Goal: Task Accomplishment & Management: Manage account settings

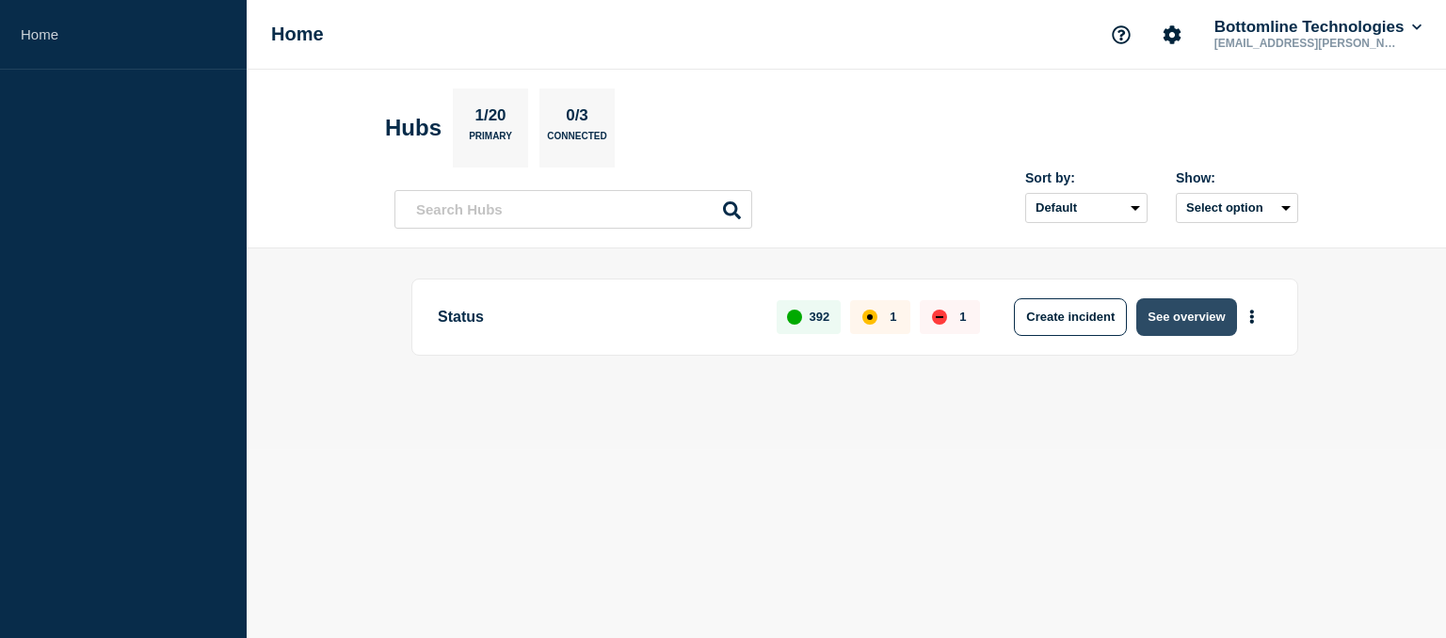
click at [1192, 313] on button "See overview" at bounding box center [1186, 317] width 100 height 38
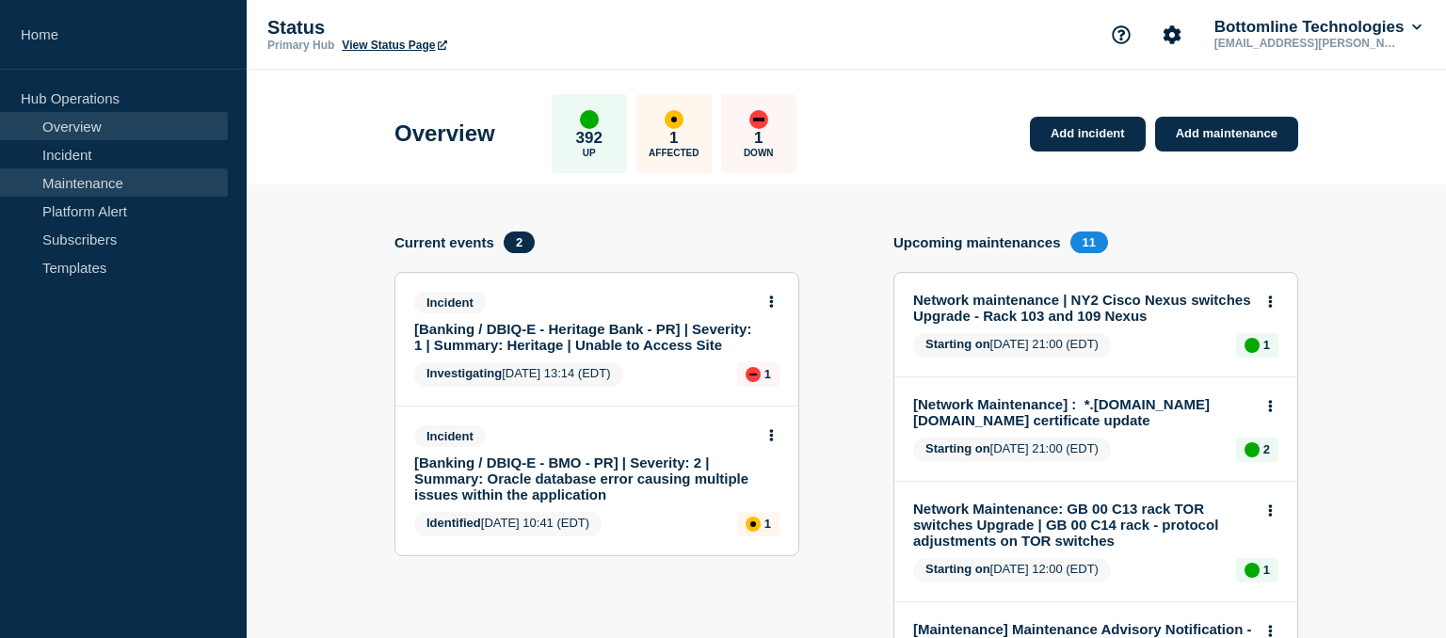
click at [83, 185] on link "Maintenance" at bounding box center [114, 183] width 228 height 28
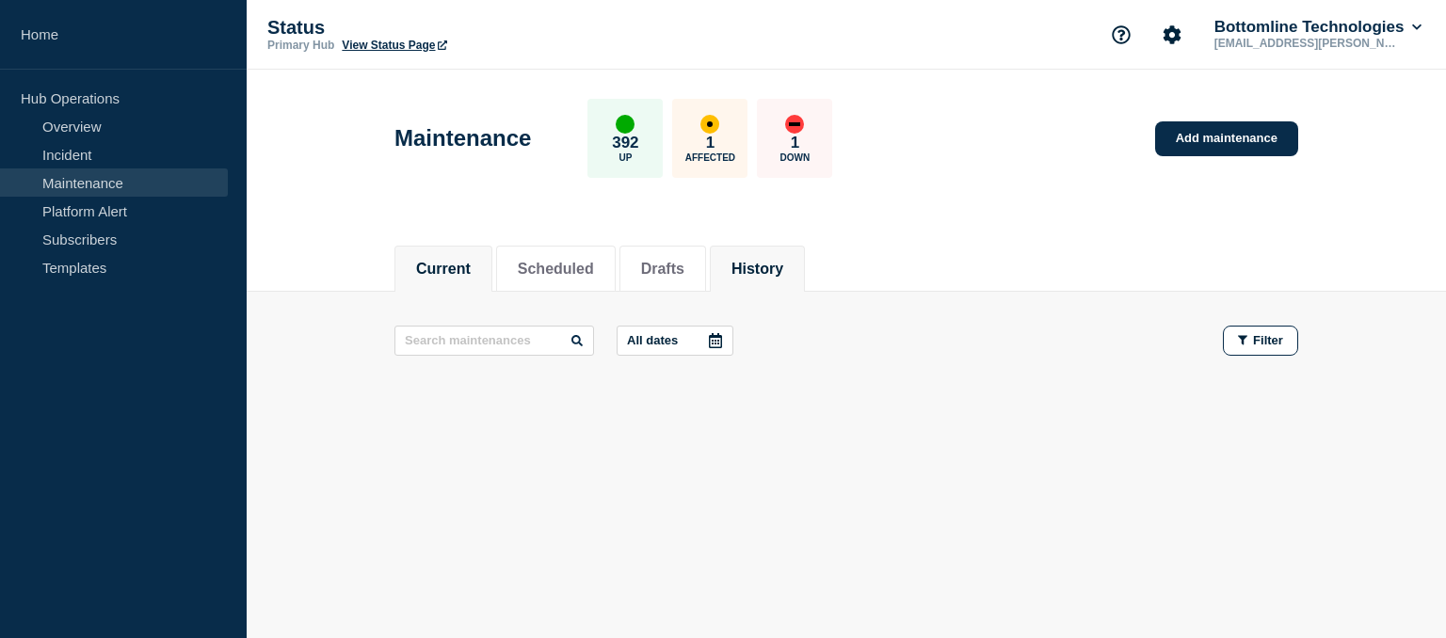
click at [781, 269] on button "History" at bounding box center [757, 269] width 52 height 17
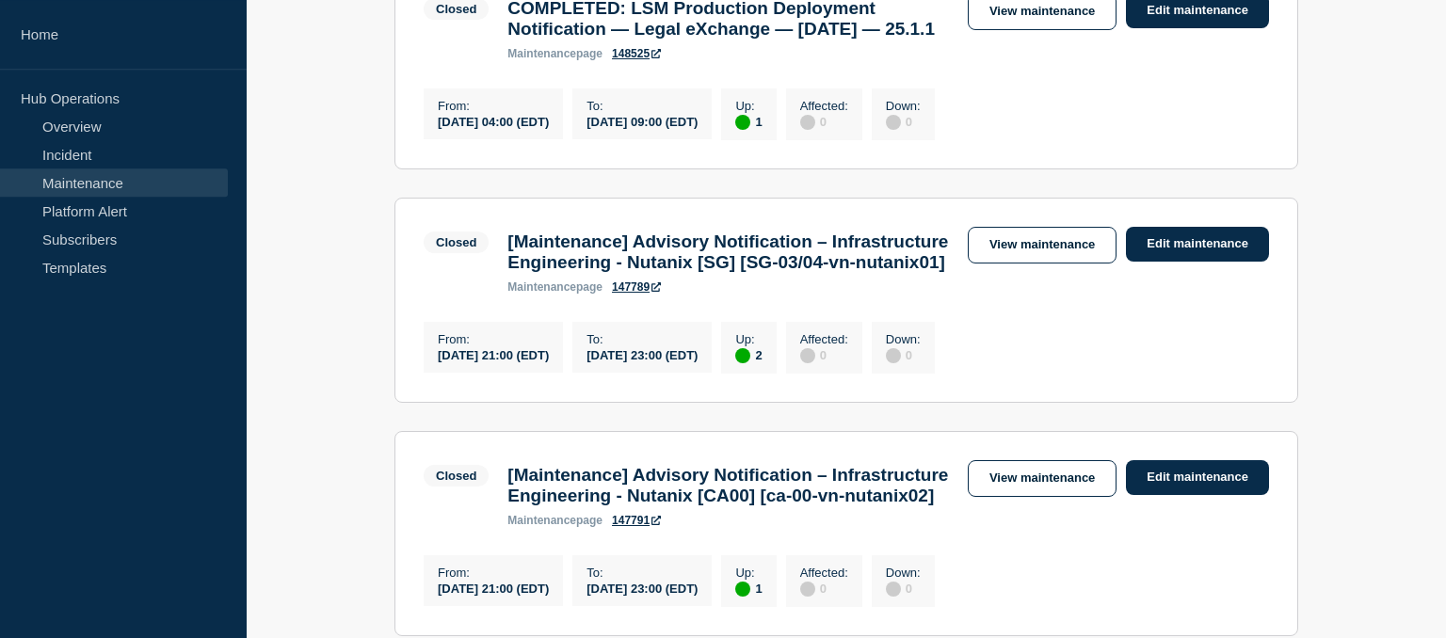
scroll to position [1432, 0]
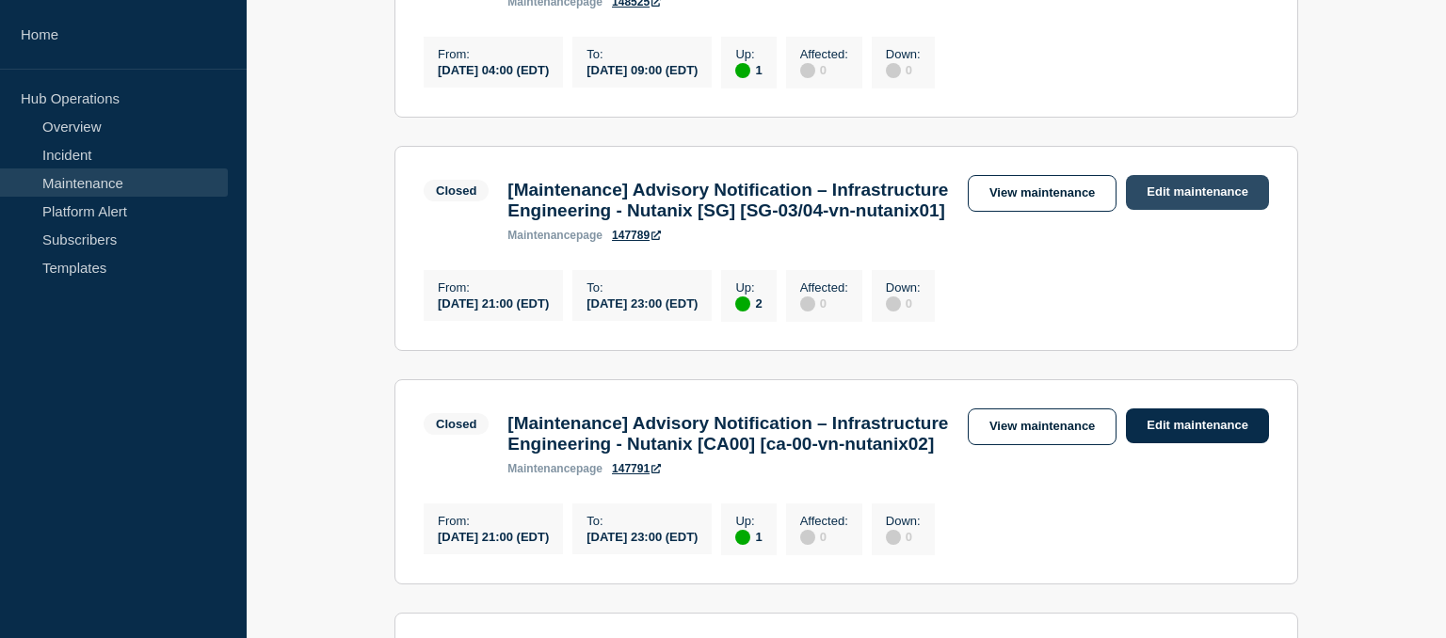
click at [1196, 210] on link "Edit maintenance" at bounding box center [1197, 192] width 143 height 35
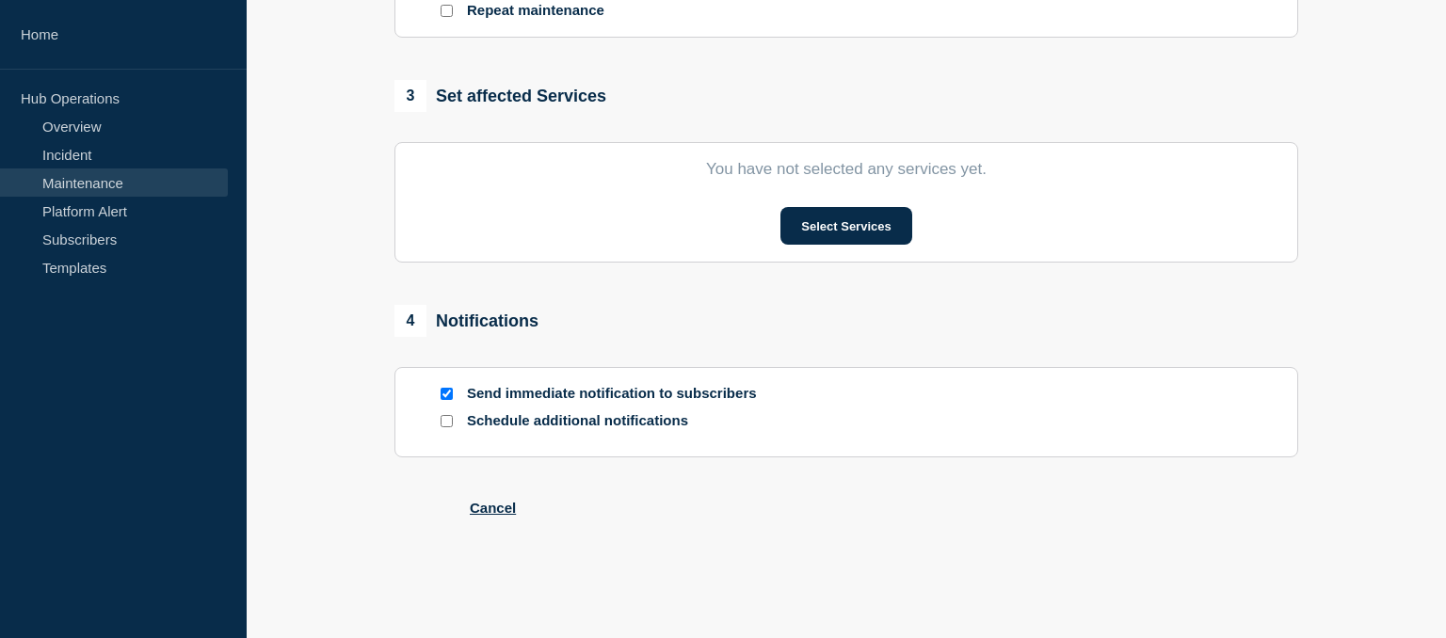
type input "[Maintenance] Advisory Notification – Infrastructure Engineering - Nutanix [SG]…"
type input "[DATE]"
type input "21:00"
type input "[DATE]"
type input "23:00"
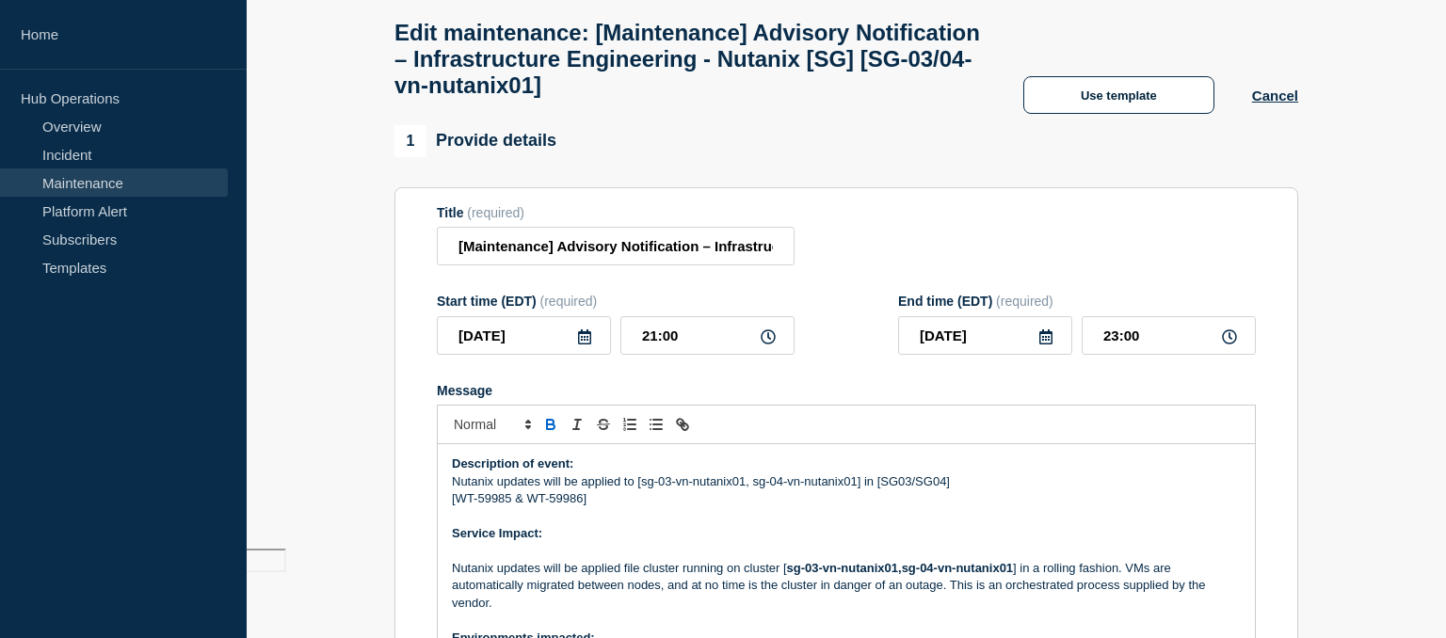
scroll to position [90, 0]
click at [581, 344] on icon at bounding box center [584, 336] width 13 height 15
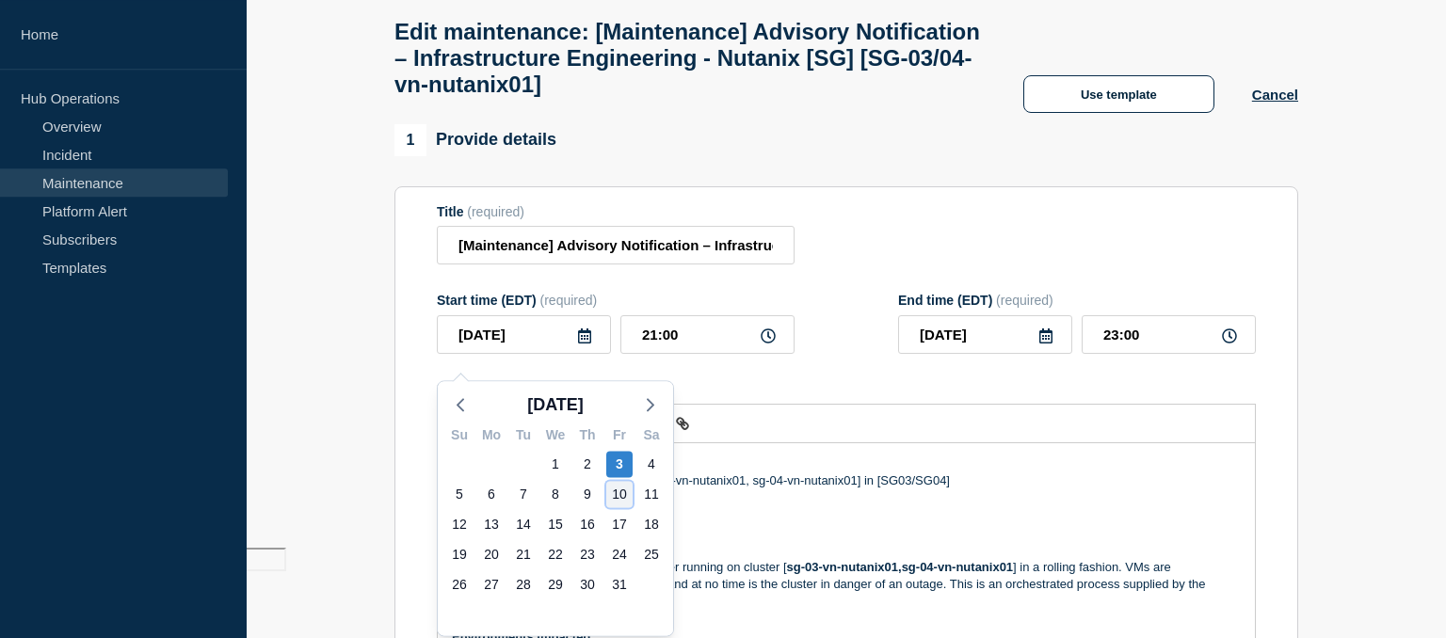
click at [617, 496] on div "10" at bounding box center [619, 494] width 26 height 26
type input "[DATE]"
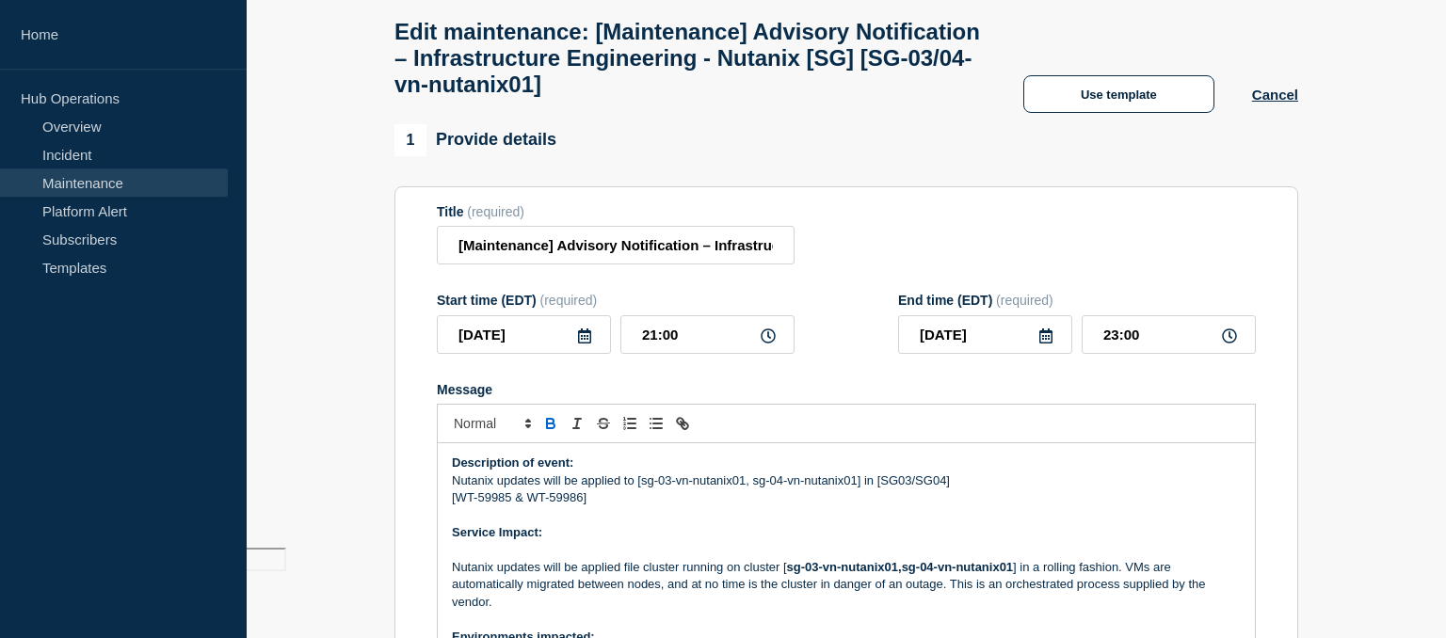
click at [1042, 344] on icon at bounding box center [1045, 336] width 13 height 15
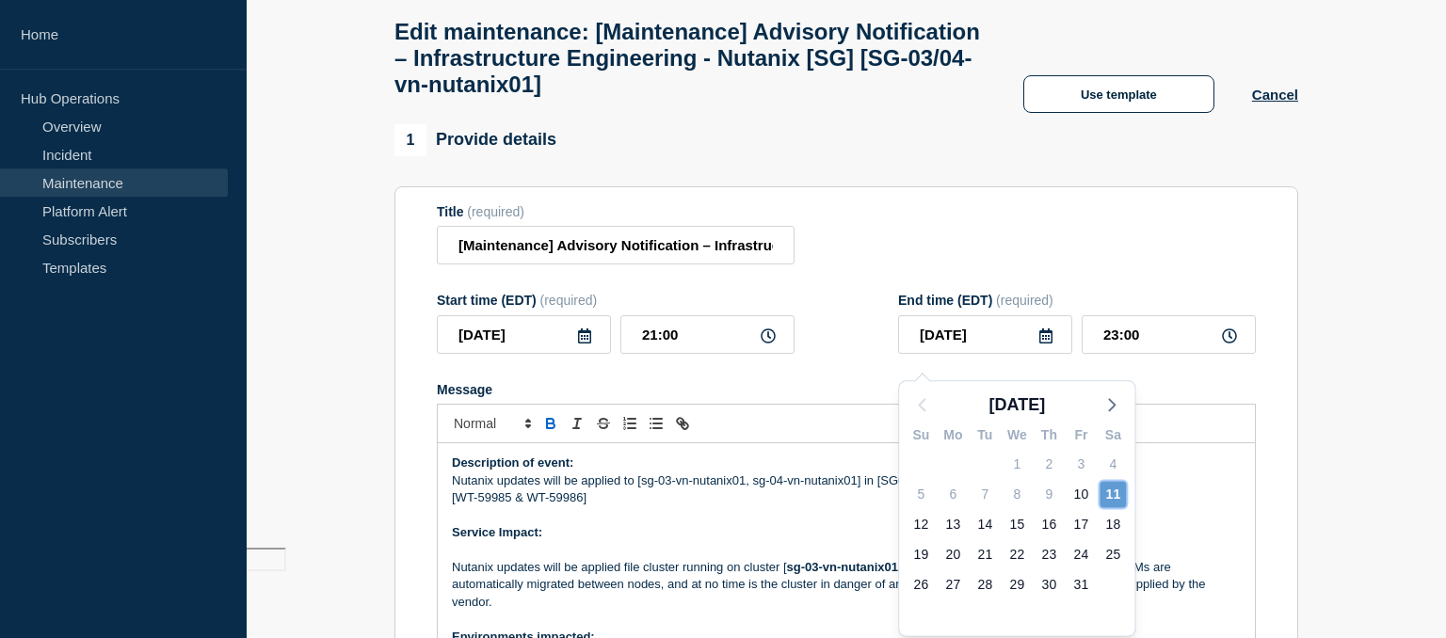
click at [1110, 491] on div "11" at bounding box center [1113, 494] width 26 height 26
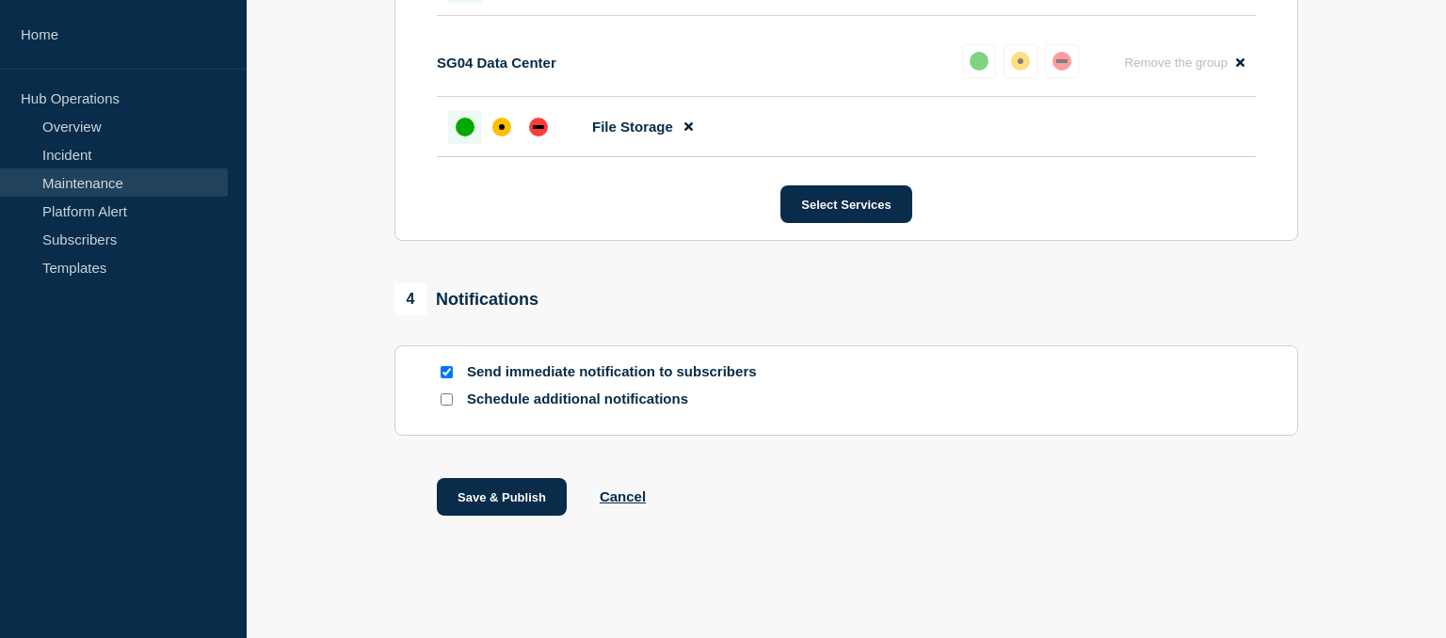
scroll to position [1221, 0]
click at [491, 491] on button "Save & Publish" at bounding box center [502, 497] width 130 height 38
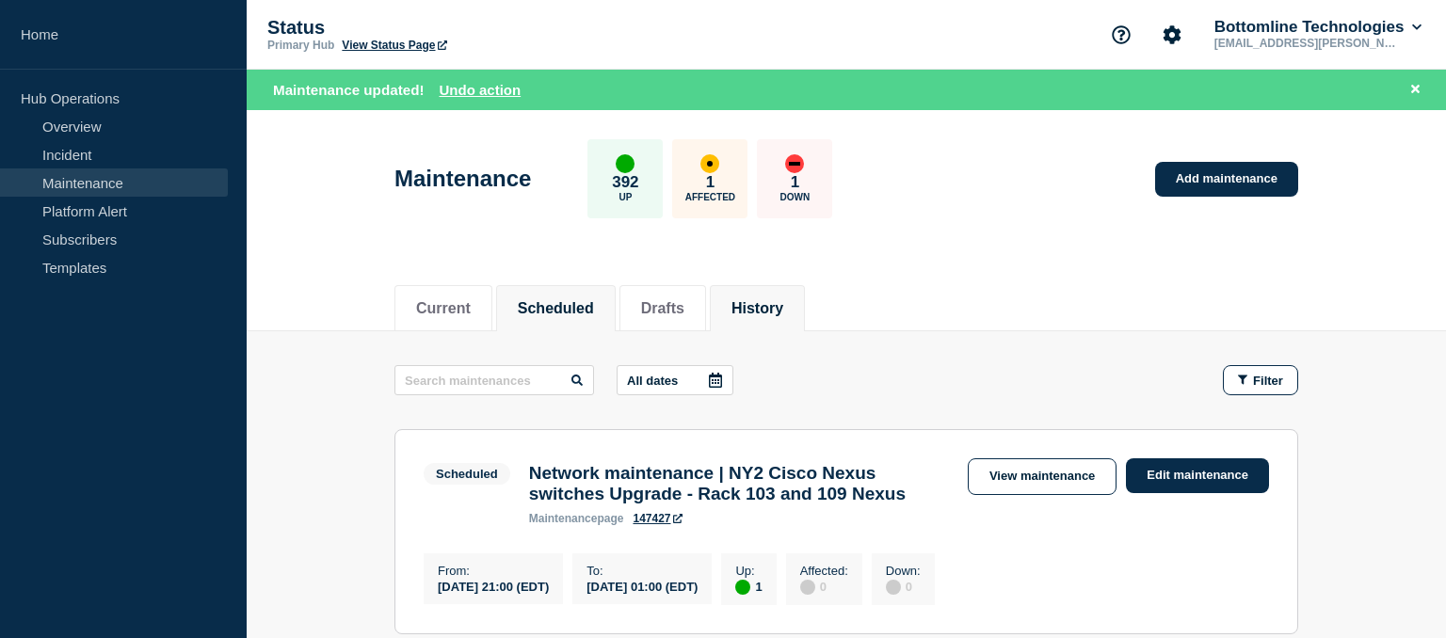
click at [783, 301] on button "History" at bounding box center [757, 308] width 52 height 17
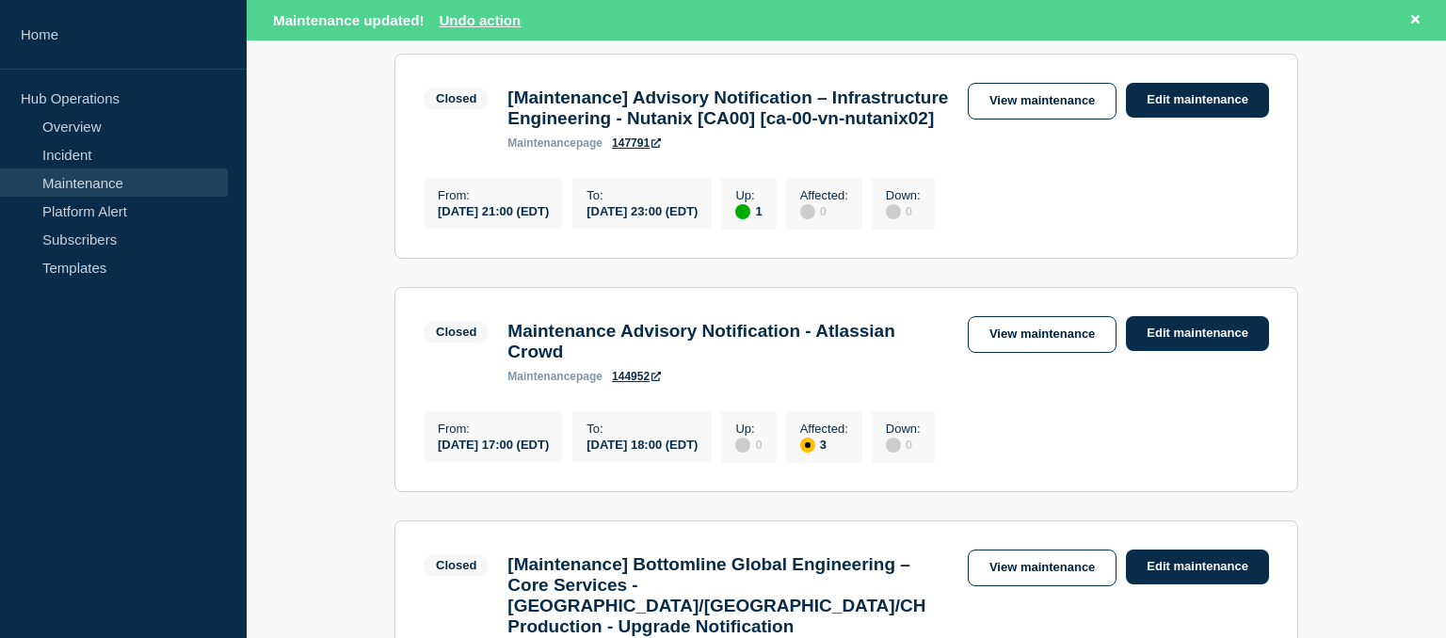
scroll to position [1820, 0]
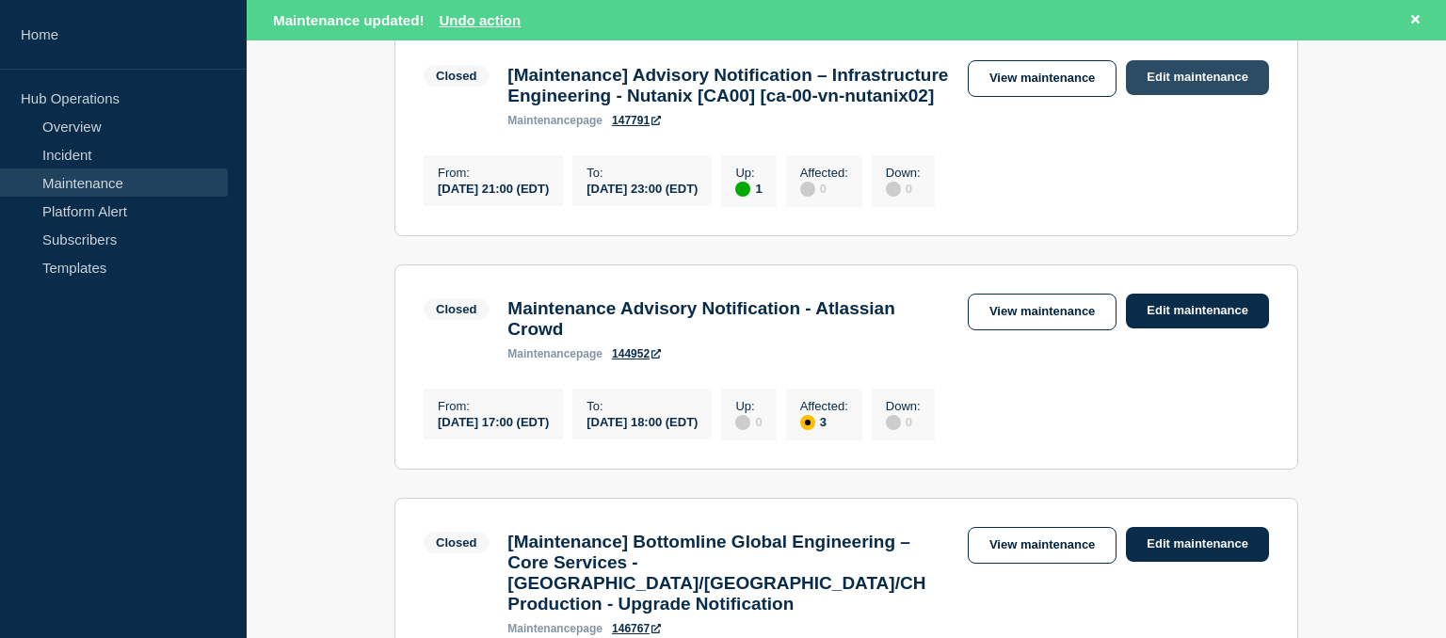
click at [1186, 95] on link "Edit maintenance" at bounding box center [1197, 77] width 143 height 35
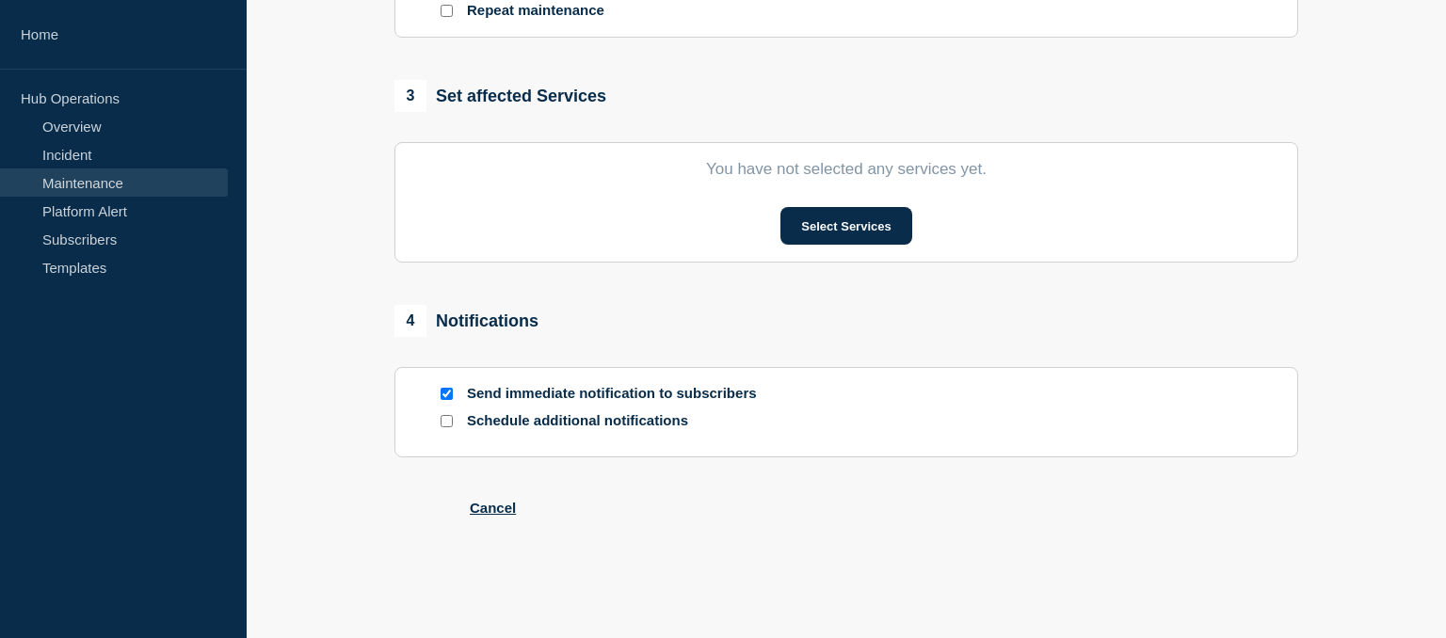
type input "[Maintenance] Advisory Notification – Infrastructure Engineering - Nutanix [CA0…"
type input "[DATE]"
type input "21:00"
type input "[DATE]"
type input "23:00"
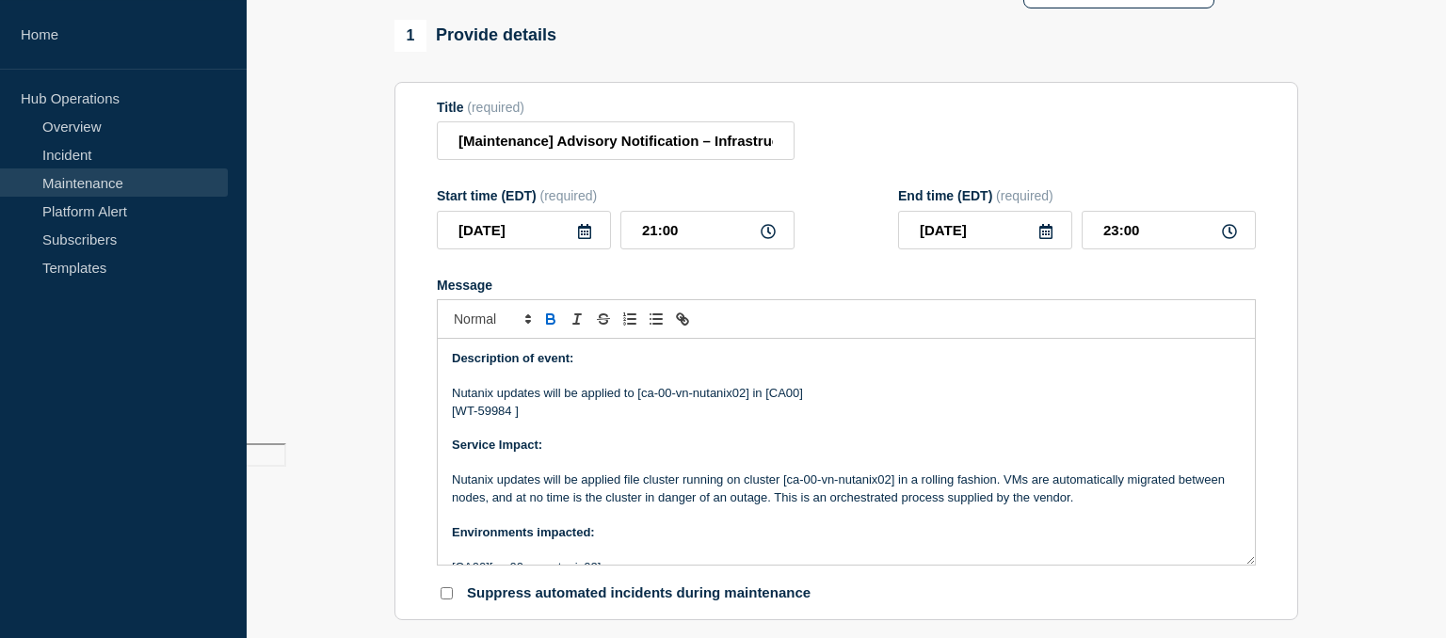
scroll to position [193, 0]
click at [582, 241] on icon at bounding box center [584, 233] width 13 height 15
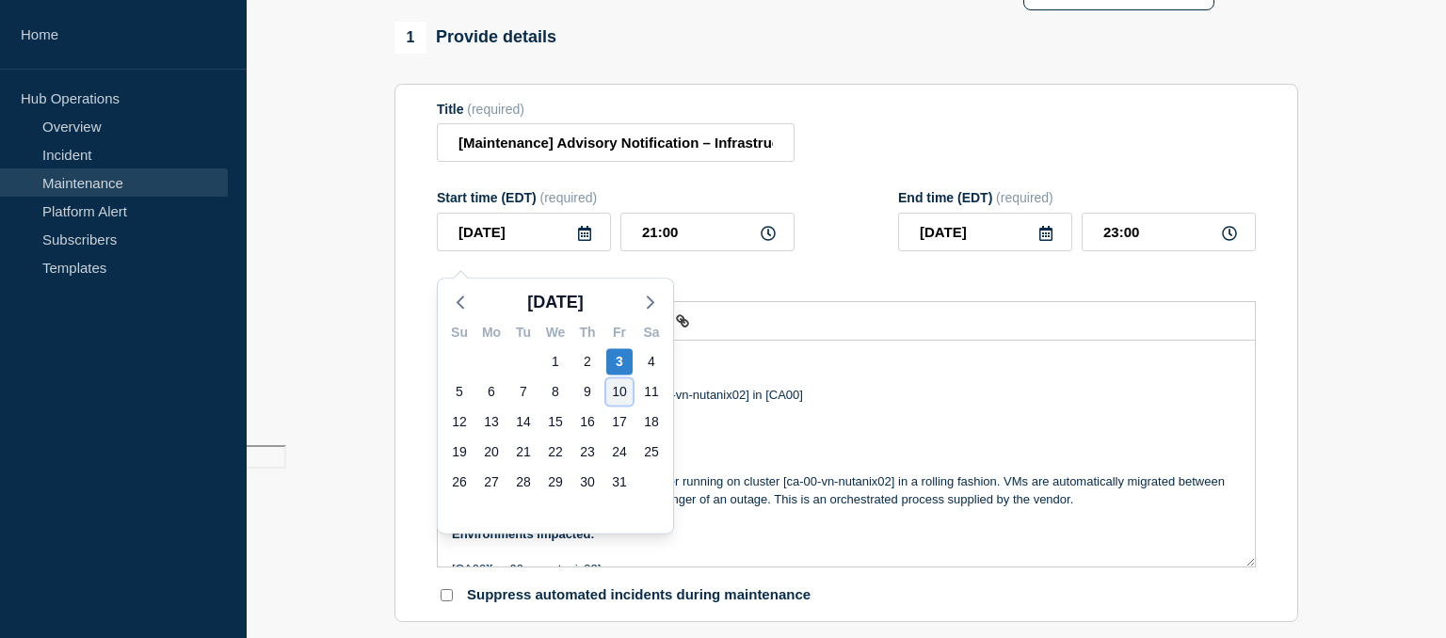
click at [623, 391] on div "10" at bounding box center [619, 391] width 26 height 26
type input "[DATE]"
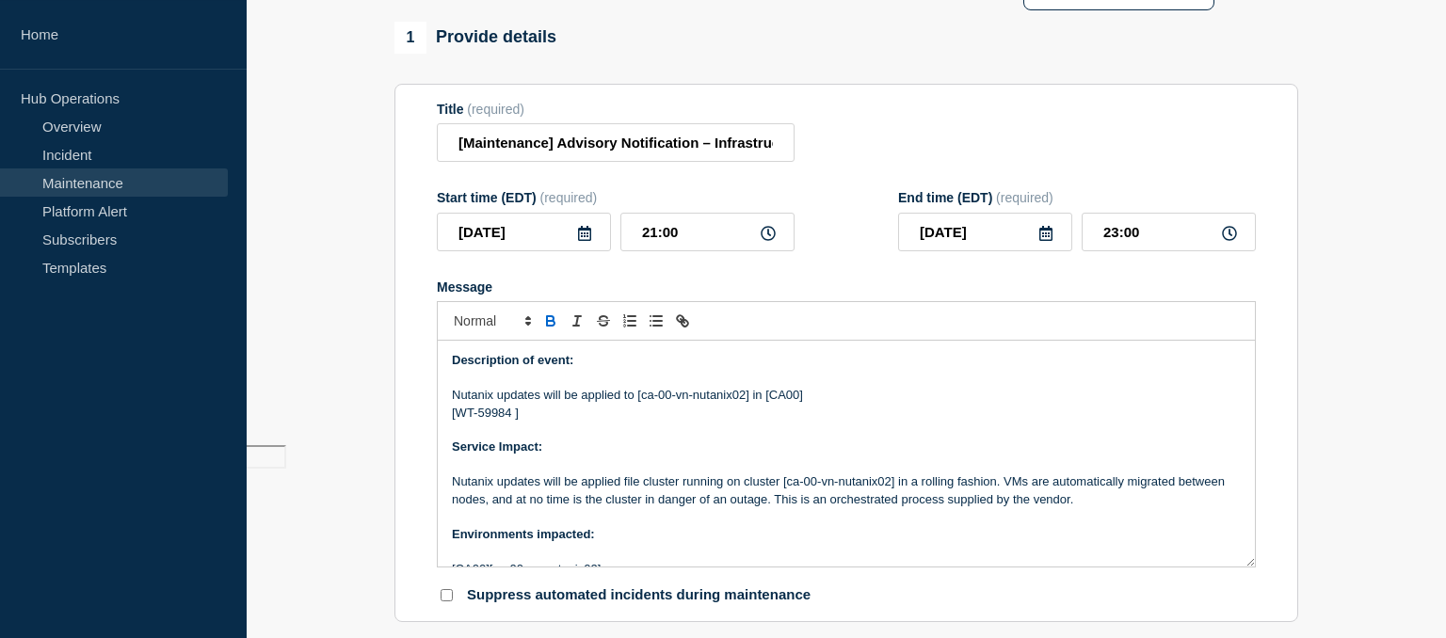
scroll to position [1079, 0]
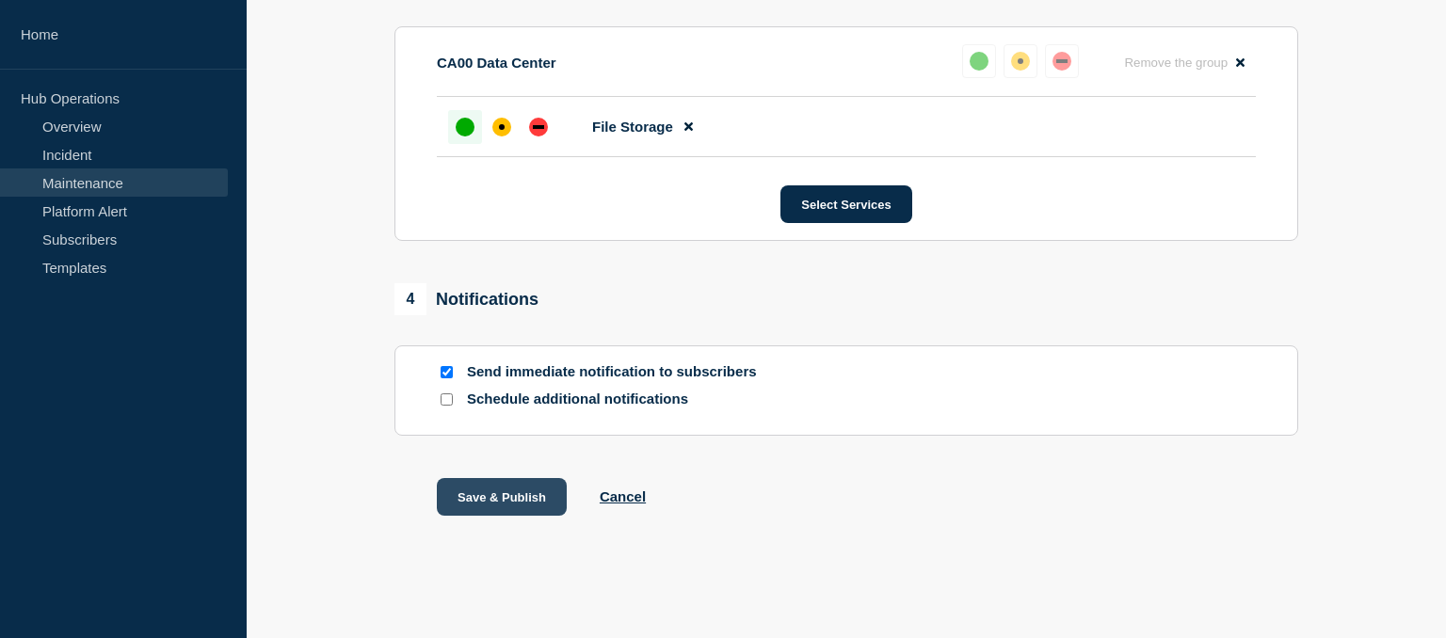
click at [484, 491] on button "Save & Publish" at bounding box center [502, 497] width 130 height 38
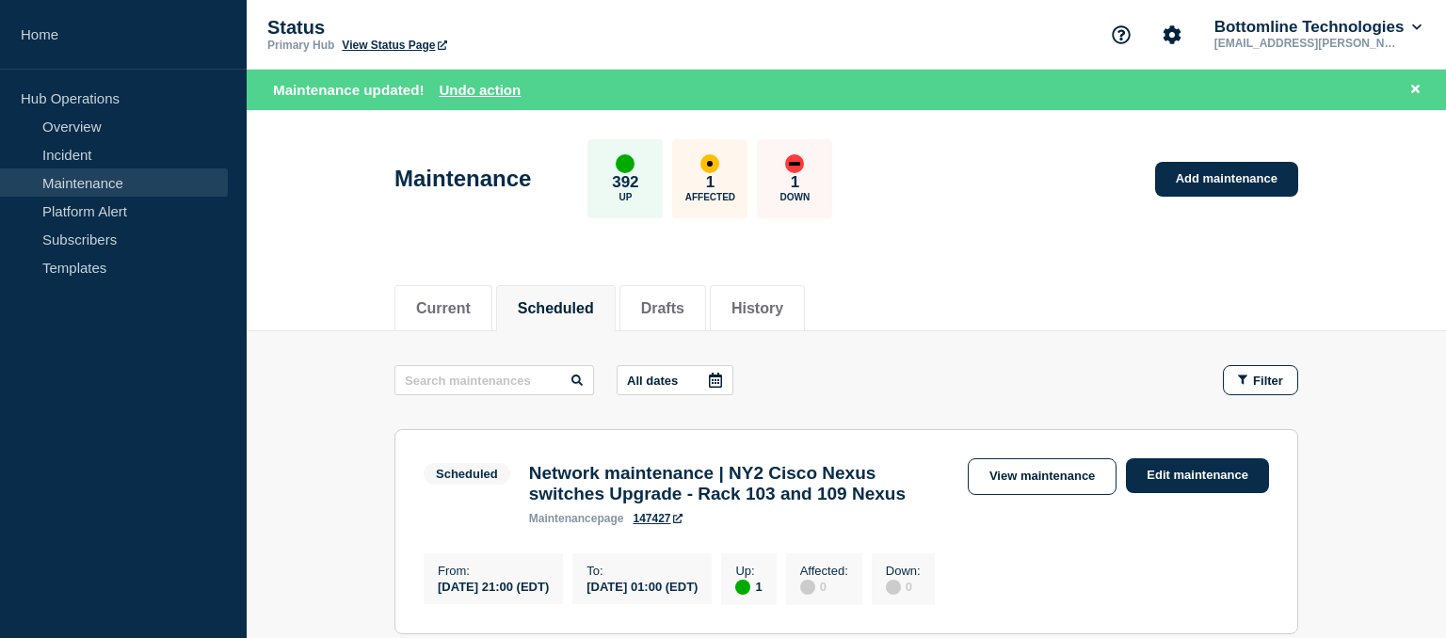
click at [79, 185] on link "Maintenance" at bounding box center [114, 183] width 228 height 28
click at [447, 313] on button "Current" at bounding box center [443, 308] width 55 height 17
